Goal: Information Seeking & Learning: Learn about a topic

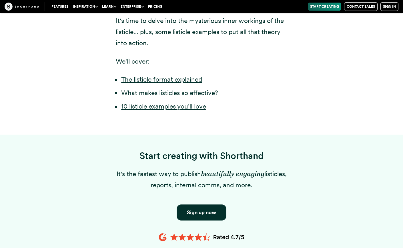
scroll to position [526, 0]
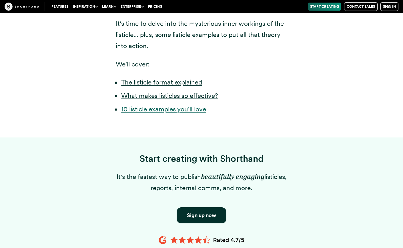
click at [176, 113] on link "10 listicle examples you'll love" at bounding box center [163, 109] width 85 height 8
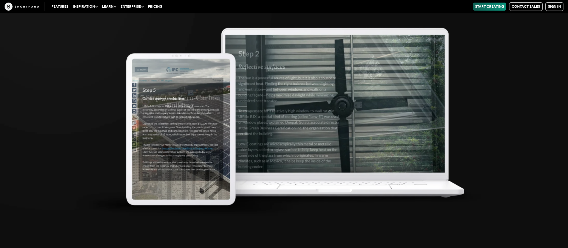
scroll to position [7814, 0]
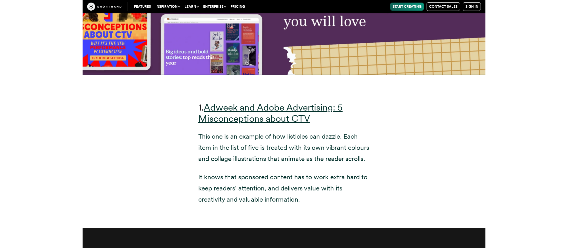
scroll to position [2144, 0]
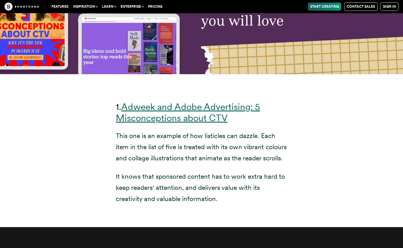
click at [184, 101] on link "Adweek and Adobe Advertising: 5 Misconceptions about CTV" at bounding box center [188, 112] width 144 height 22
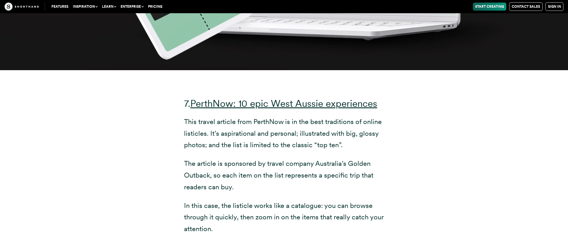
scroll to position [6030, 0]
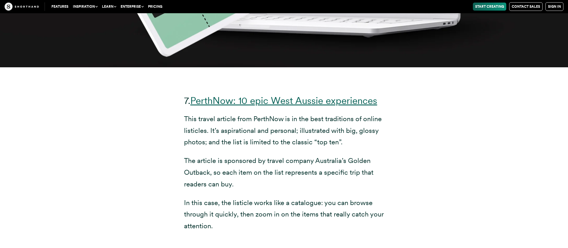
click at [258, 95] on link "PerthNow: 10 epic West Aussie experiences" at bounding box center [283, 100] width 187 height 11
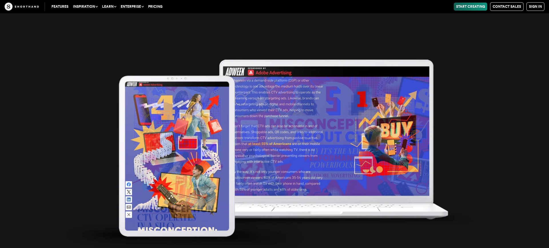
scroll to position [2493, 0]
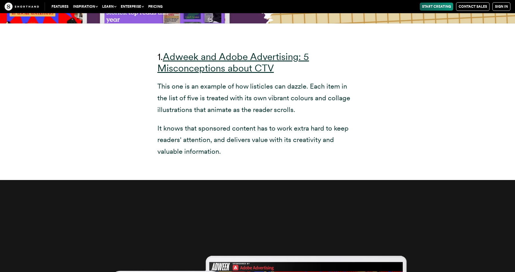
scroll to position [2214, 0]
